Goal: Entertainment & Leisure: Browse casually

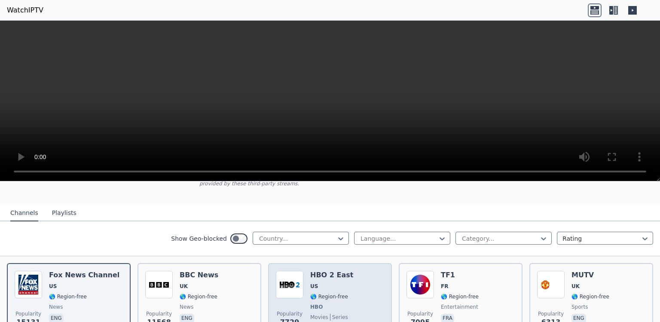
scroll to position [84, 0]
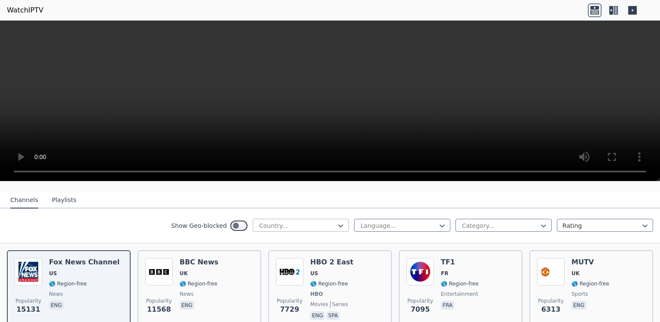
click at [289, 228] on div at bounding box center [297, 225] width 78 height 9
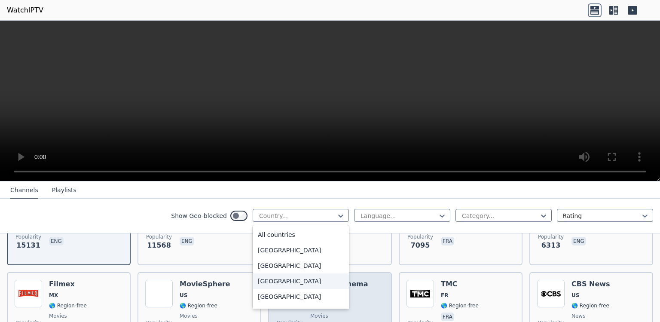
scroll to position [149, 0]
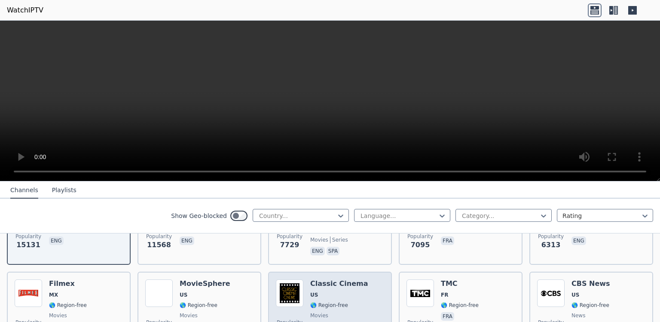
click at [344, 303] on span "🌎 Region-free" at bounding box center [339, 305] width 58 height 7
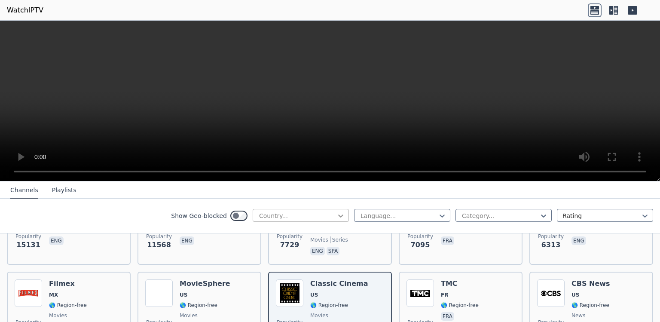
click at [337, 220] on icon at bounding box center [340, 215] width 9 height 9
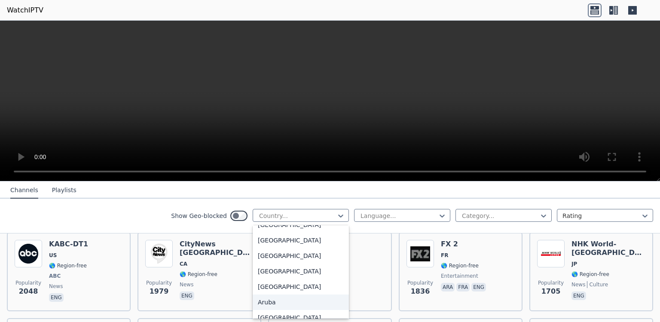
scroll to position [0, 0]
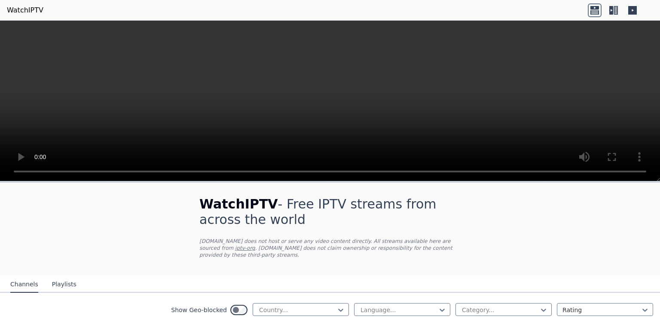
click at [290, 314] on div "Country..." at bounding box center [297, 309] width 78 height 9
type input "*"
click at [336, 314] on div at bounding box center [340, 309] width 9 height 9
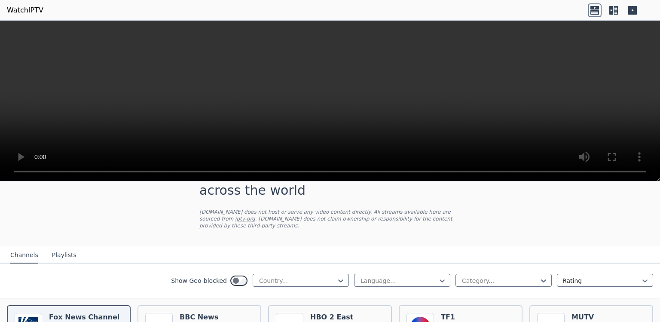
scroll to position [29, 0]
click at [338, 283] on icon at bounding box center [340, 280] width 9 height 9
click at [331, 76] on div "[GEOGRAPHIC_DATA]" at bounding box center [301, 68] width 96 height 15
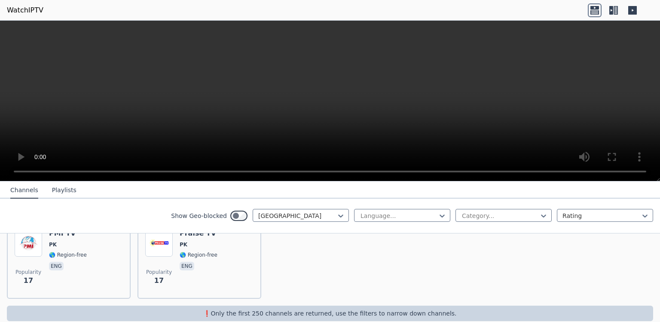
scroll to position [463, 0]
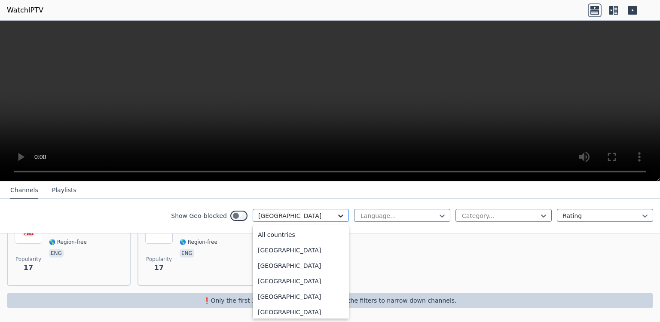
click at [336, 217] on icon at bounding box center [340, 215] width 9 height 9
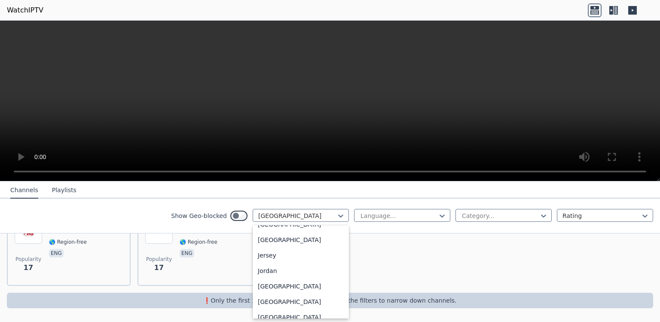
scroll to position [1462, 0]
click at [332, 110] on div "[GEOGRAPHIC_DATA]" at bounding box center [301, 102] width 96 height 15
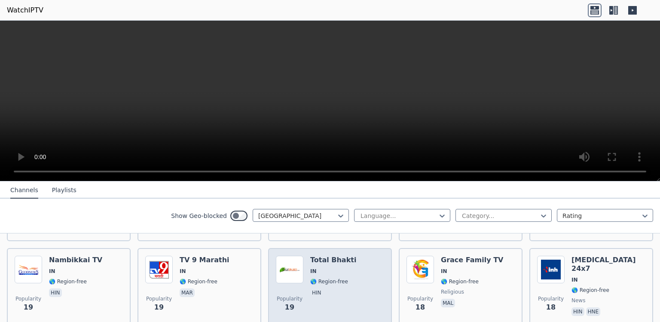
scroll to position [2058, 0]
